Goal: Information Seeking & Learning: Find specific fact

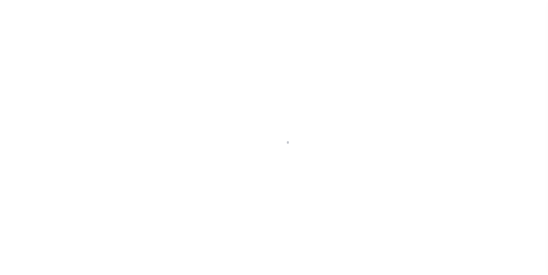
scroll to position [6, 0]
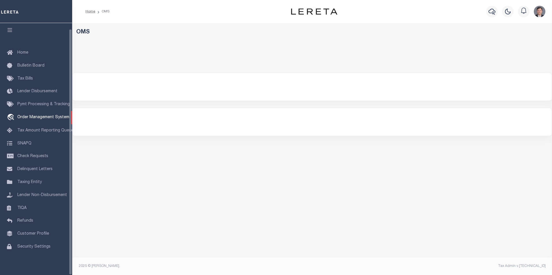
select select "200"
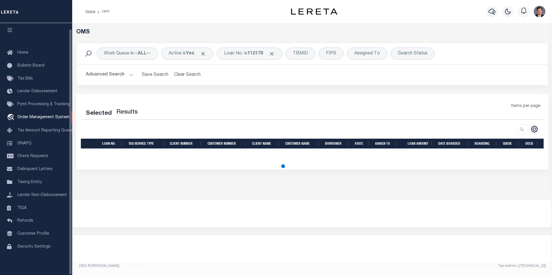
select select "200"
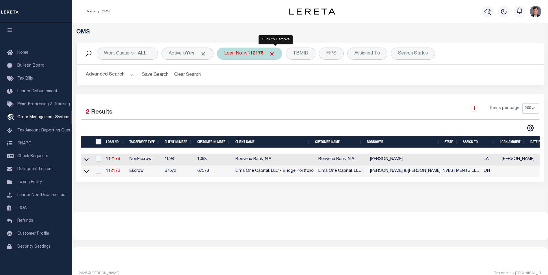
click at [275, 54] on span "Click to Remove" at bounding box center [272, 54] width 6 height 6
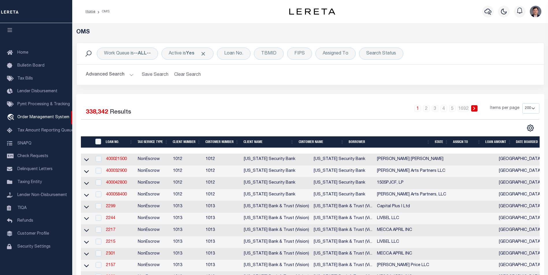
click at [110, 75] on button "Advanced Search" at bounding box center [110, 74] width 48 height 11
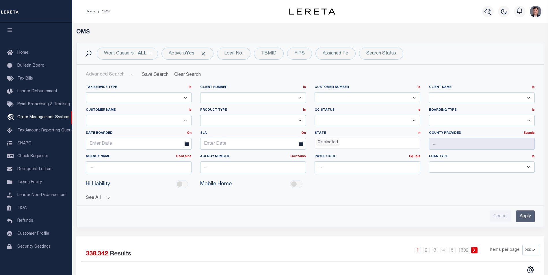
click at [375, 143] on ul "0 selected" at bounding box center [367, 142] width 105 height 8
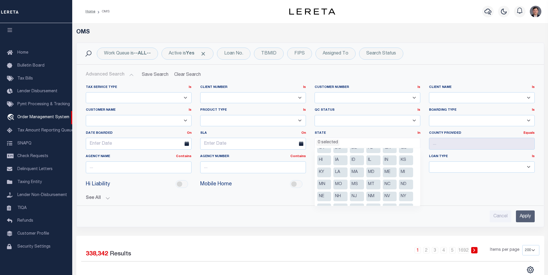
scroll to position [29, 0]
click at [387, 187] on li "NV" at bounding box center [389, 187] width 14 height 10
select select "NV"
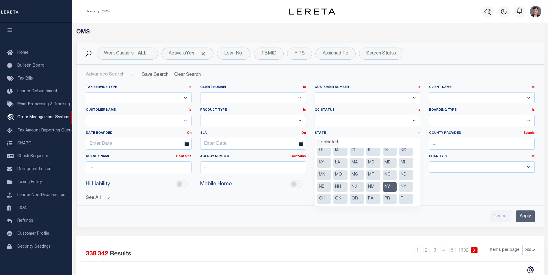
scroll to position [177, 0]
click at [454, 145] on input "text" at bounding box center [482, 144] width 106 height 12
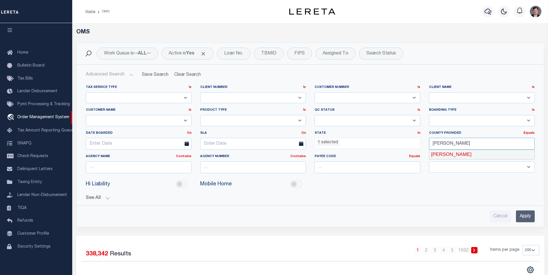
click at [437, 154] on div "[PERSON_NAME]" at bounding box center [481, 154] width 105 height 9
type input "[PERSON_NAME]"
click at [524, 218] on input "Apply" at bounding box center [524, 217] width 19 height 12
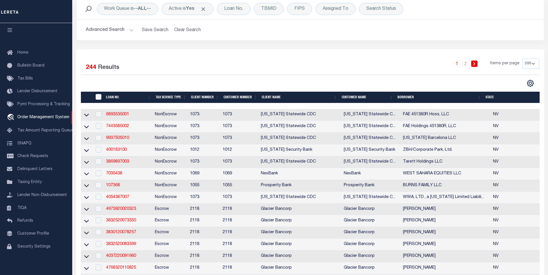
scroll to position [58, 0]
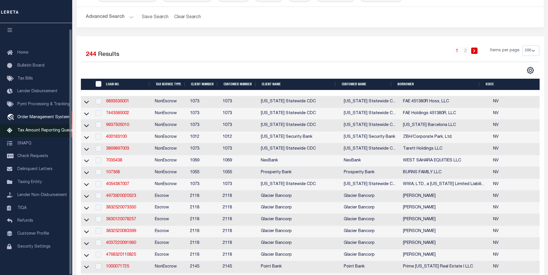
click at [29, 129] on span "Tax Amount Reporting Queue" at bounding box center [45, 131] width 56 height 4
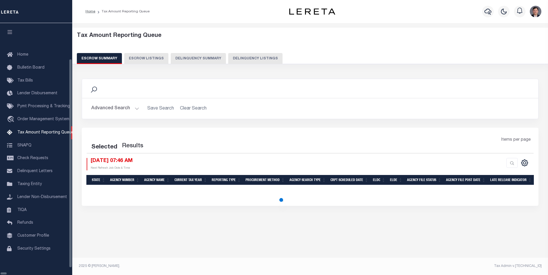
select select "100"
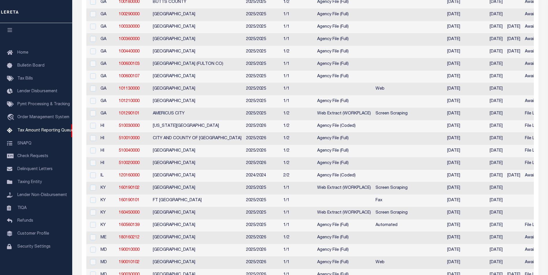
scroll to position [0, 0]
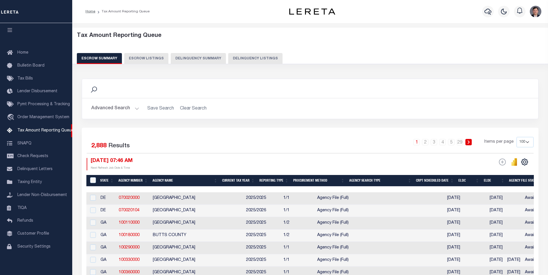
click at [135, 109] on button "Advanced Search" at bounding box center [115, 108] width 48 height 11
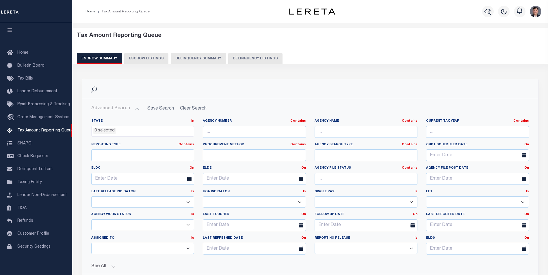
click at [148, 133] on ul "0 selected" at bounding box center [142, 130] width 102 height 8
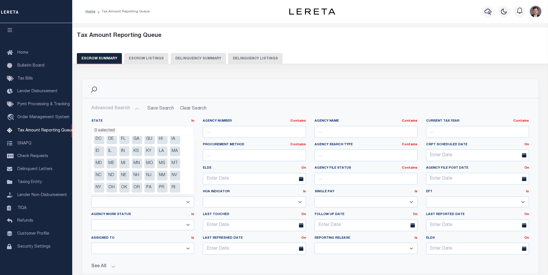
scroll to position [29, 0]
click at [172, 166] on li "NV" at bounding box center [175, 163] width 10 height 10
select select "NV"
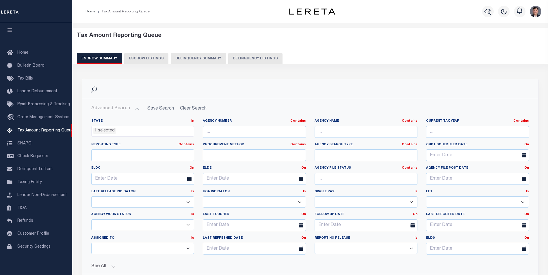
click at [289, 105] on h2 "Advanced Search Save Search Clear Search" at bounding box center [310, 108] width 446 height 11
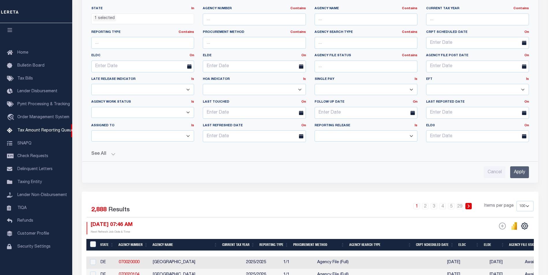
scroll to position [144, 0]
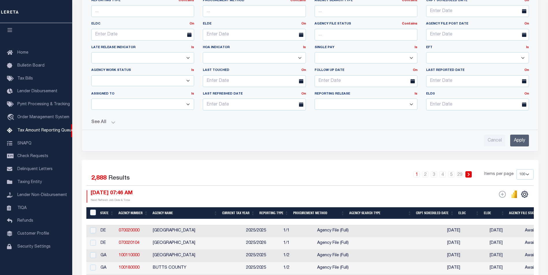
click at [518, 139] on input "Apply" at bounding box center [519, 141] width 19 height 12
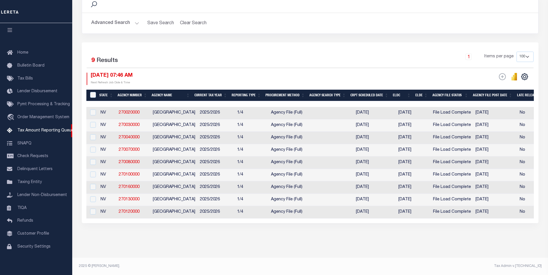
scroll to position [92, 0]
click at [131, 111] on link "270020000" at bounding box center [129, 113] width 21 height 4
checkbox input "true"
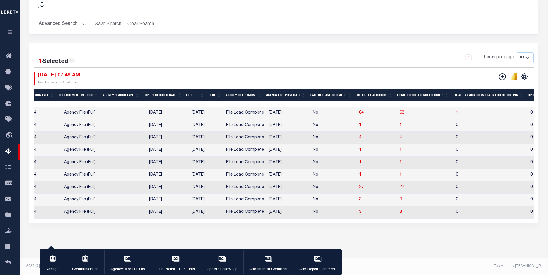
scroll to position [0, 0]
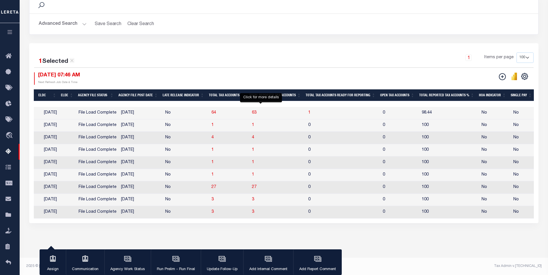
click at [256, 111] on span "63" at bounding box center [254, 113] width 5 height 4
select select "100"
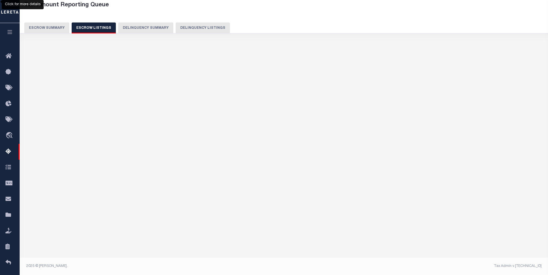
select select "100"
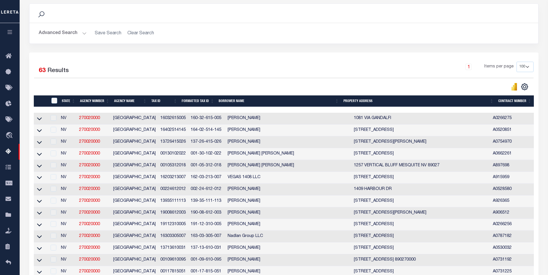
click at [163, 102] on th "Tax ID" at bounding box center [164, 102] width 31 height 12
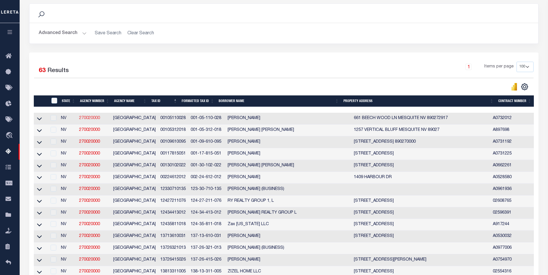
click at [91, 120] on link "270020000" at bounding box center [89, 118] width 21 height 4
drag, startPoint x: 40, startPoint y: 119, endPoint x: 48, endPoint y: 122, distance: 8.9
click at [40, 119] on icon at bounding box center [39, 119] width 5 height 6
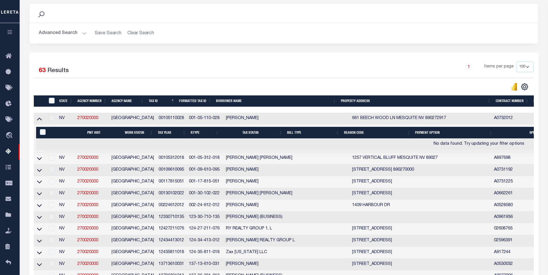
click at [380, 121] on td "661 BEECH WOOD LN MESQUITE NV 890272917" at bounding box center [421, 119] width 142 height 12
click at [381, 120] on td "661 BEECH WOOD LN MESQUITE NV 890272917" at bounding box center [421, 119] width 142 height 12
drag, startPoint x: 486, startPoint y: 119, endPoint x: 451, endPoint y: 123, distance: 34.6
click at [451, 123] on td "661 BEECH WOOD LN MESQUITE NV 890272917" at bounding box center [421, 119] width 142 height 12
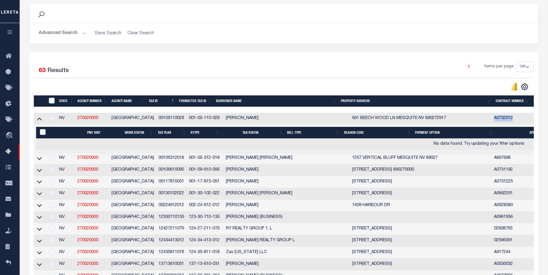
drag, startPoint x: 517, startPoint y: 119, endPoint x: 494, endPoint y: 119, distance: 22.8
click at [498, 119] on td "A0732012" at bounding box center [510, 119] width 38 height 12
copy td "A0732012"
click at [239, 117] on td "[PERSON_NAME]" at bounding box center [286, 119] width 126 height 12
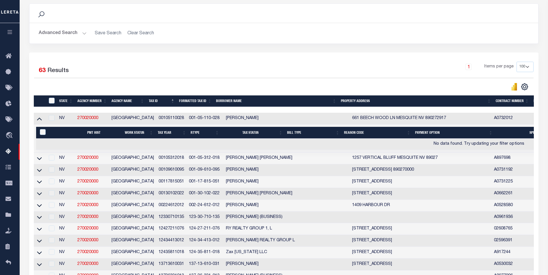
click at [506, 119] on td "A0732012" at bounding box center [510, 119] width 38 height 12
copy td "A0732012"
drag, startPoint x: 209, startPoint y: 159, endPoint x: 179, endPoint y: 159, distance: 30.0
click at [186, 159] on td "001-05-312-018" at bounding box center [204, 159] width 37 height 12
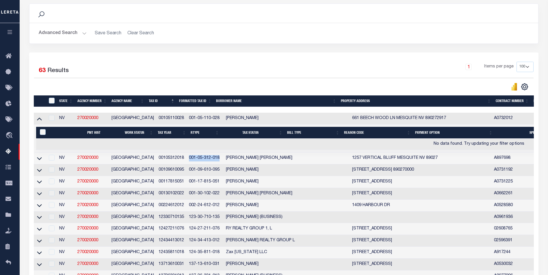
copy td "001-05-312-018"
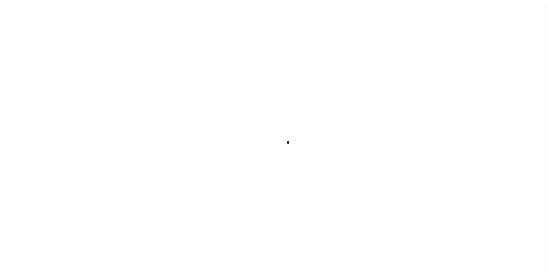
select select
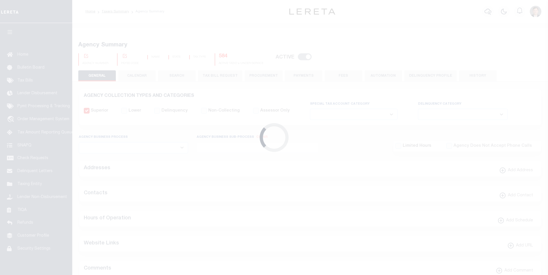
checkbox input "false"
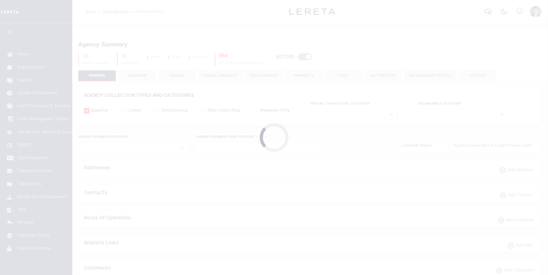
type input "3200300000"
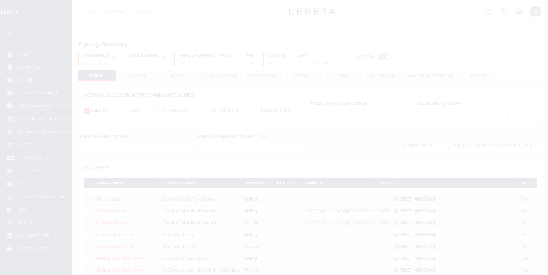
select select
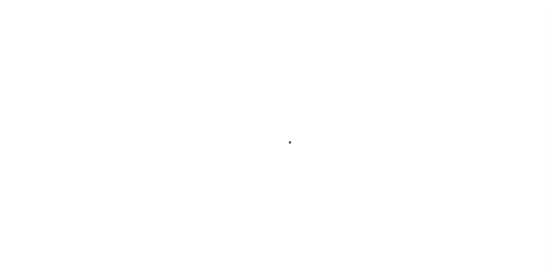
scroll to position [6, 0]
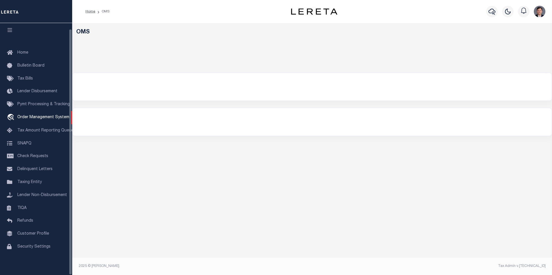
select select "200"
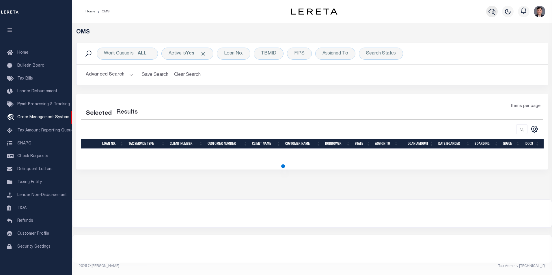
select select "200"
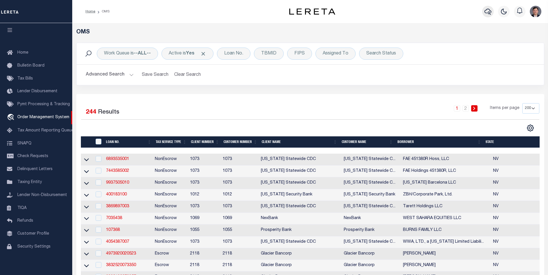
click at [487, 12] on icon "button" at bounding box center [487, 11] width 7 height 7
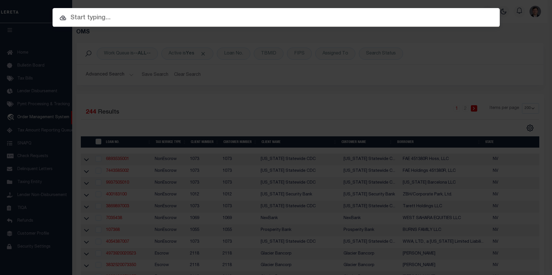
click at [223, 19] on input "text" at bounding box center [276, 18] width 447 height 10
paste input "A0732012"
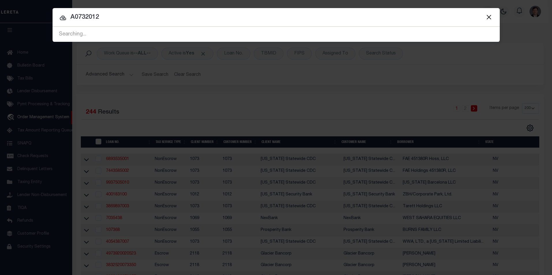
click at [232, 15] on input "A0732012" at bounding box center [276, 17] width 447 height 10
drag, startPoint x: 111, startPoint y: 16, endPoint x: 61, endPoint y: 16, distance: 50.2
click at [61, 27] on div "A0732012 Searching... Searching..." at bounding box center [276, 34] width 447 height 15
type input "00105110028"
click at [140, 18] on input "00105110028" at bounding box center [276, 17] width 447 height 10
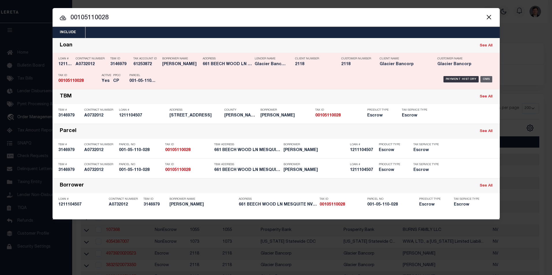
click at [487, 81] on div "OMS" at bounding box center [486, 79] width 12 height 6
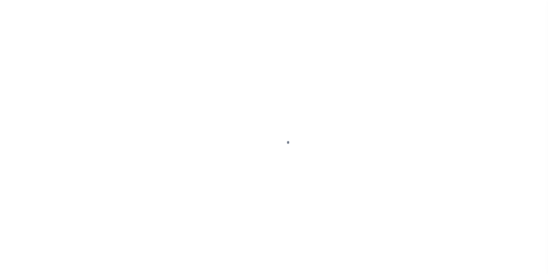
type input "1211104507"
type input "[PERSON_NAME]"
select select
select select "Escrow"
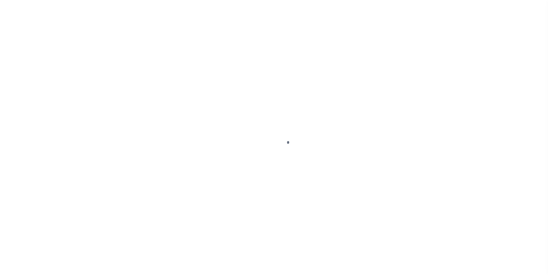
type input "[STREET_ADDRESS]"
type input "001-05-110-028"
select select
type input "MESQUITE NV 890272917"
type input "NV"
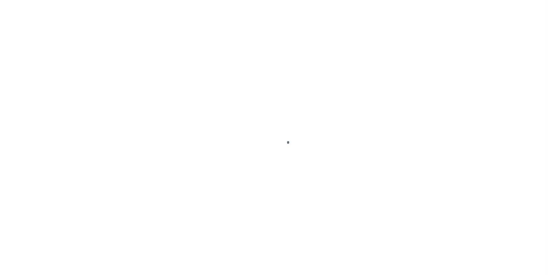
select select
select select "9296"
select select "17955"
